Goal: Task Accomplishment & Management: Manage account settings

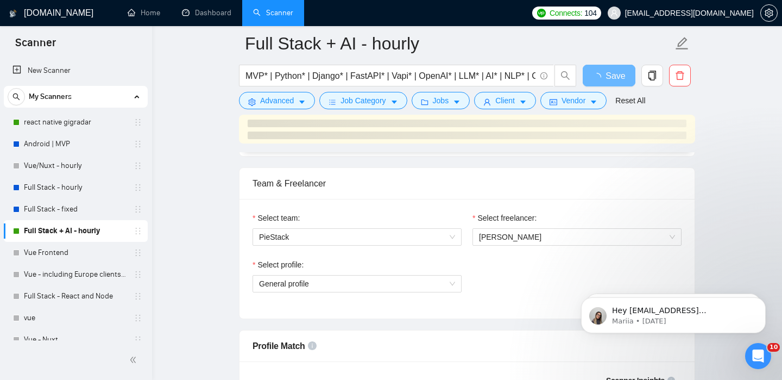
scroll to position [687, 0]
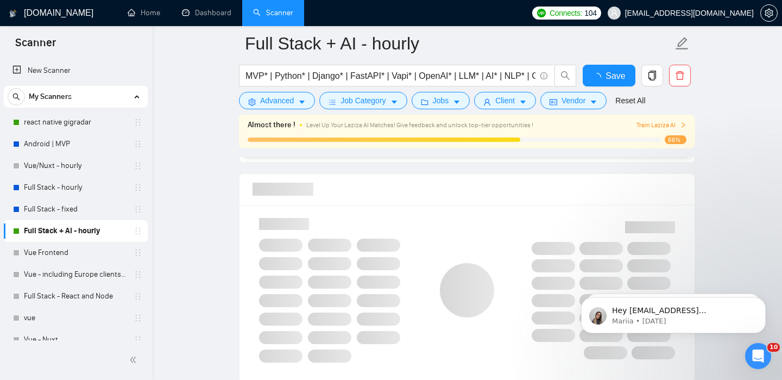
checkbox input "true"
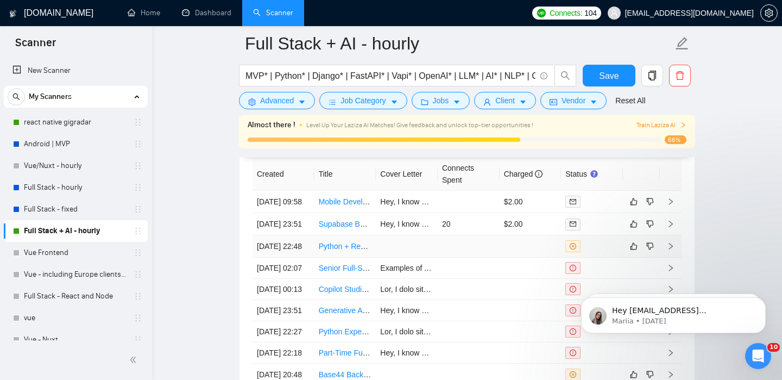
scroll to position [2877, 0]
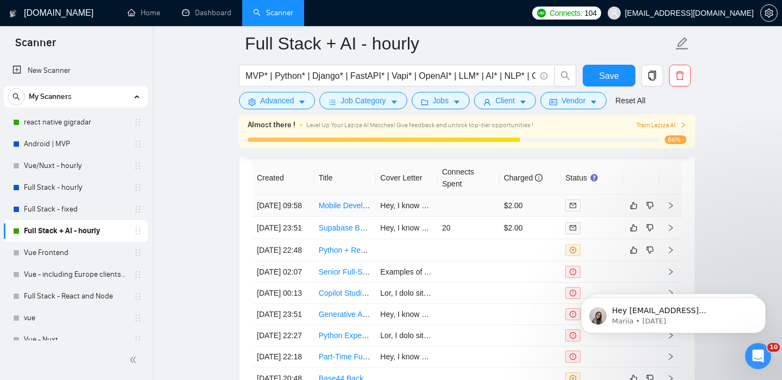
click at [669, 207] on icon "right" at bounding box center [671, 205] width 4 height 7
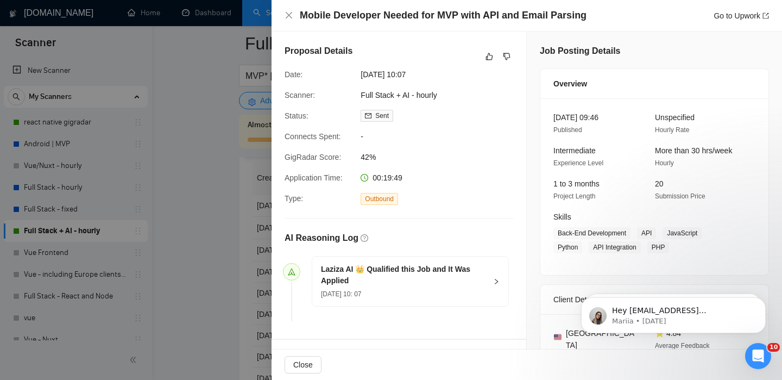
click at [292, 355] on div "Close" at bounding box center [527, 364] width 511 height 30
click at [292, 362] on button "Close" at bounding box center [303, 364] width 37 height 17
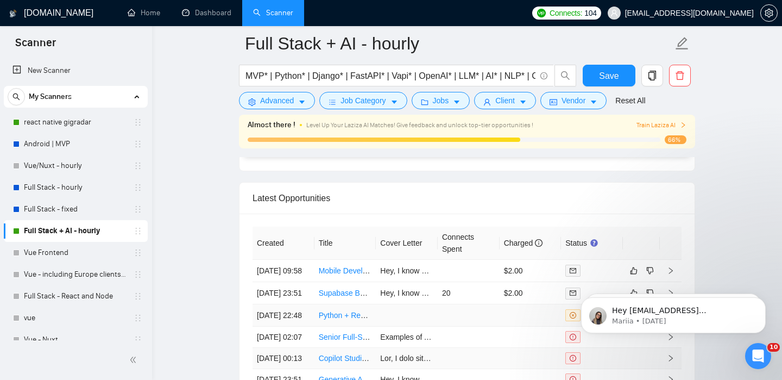
scroll to position [2870, 0]
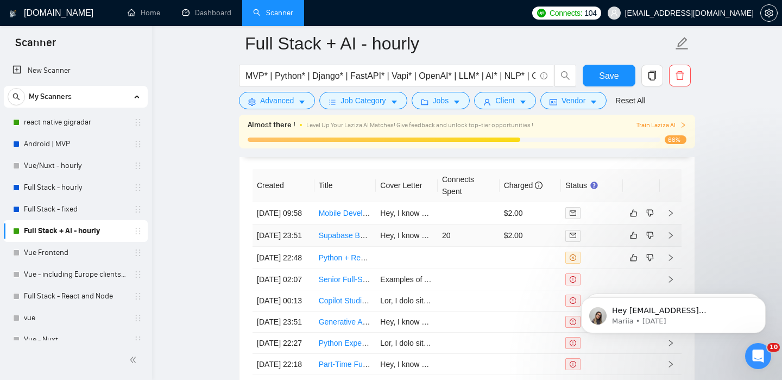
click at [671, 239] on icon "right" at bounding box center [671, 235] width 8 height 8
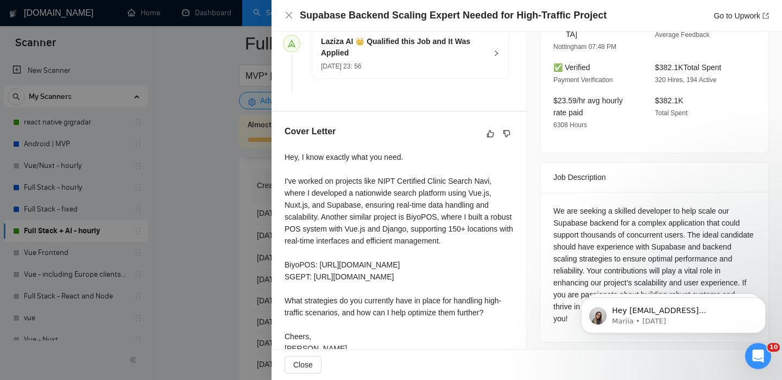
scroll to position [347, 0]
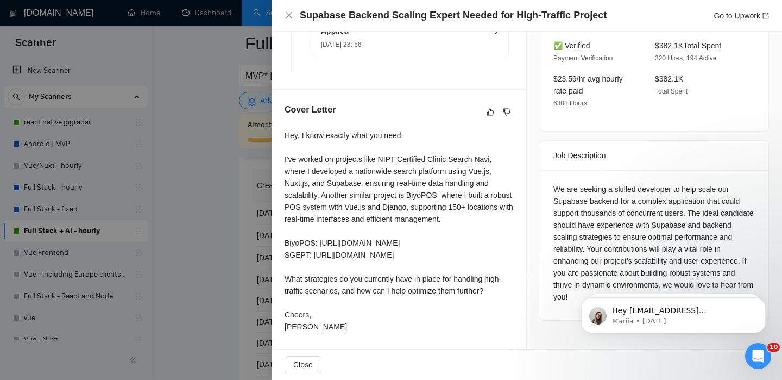
click at [267, 297] on div at bounding box center [391, 190] width 782 height 380
